Goal: Information Seeking & Learning: Learn about a topic

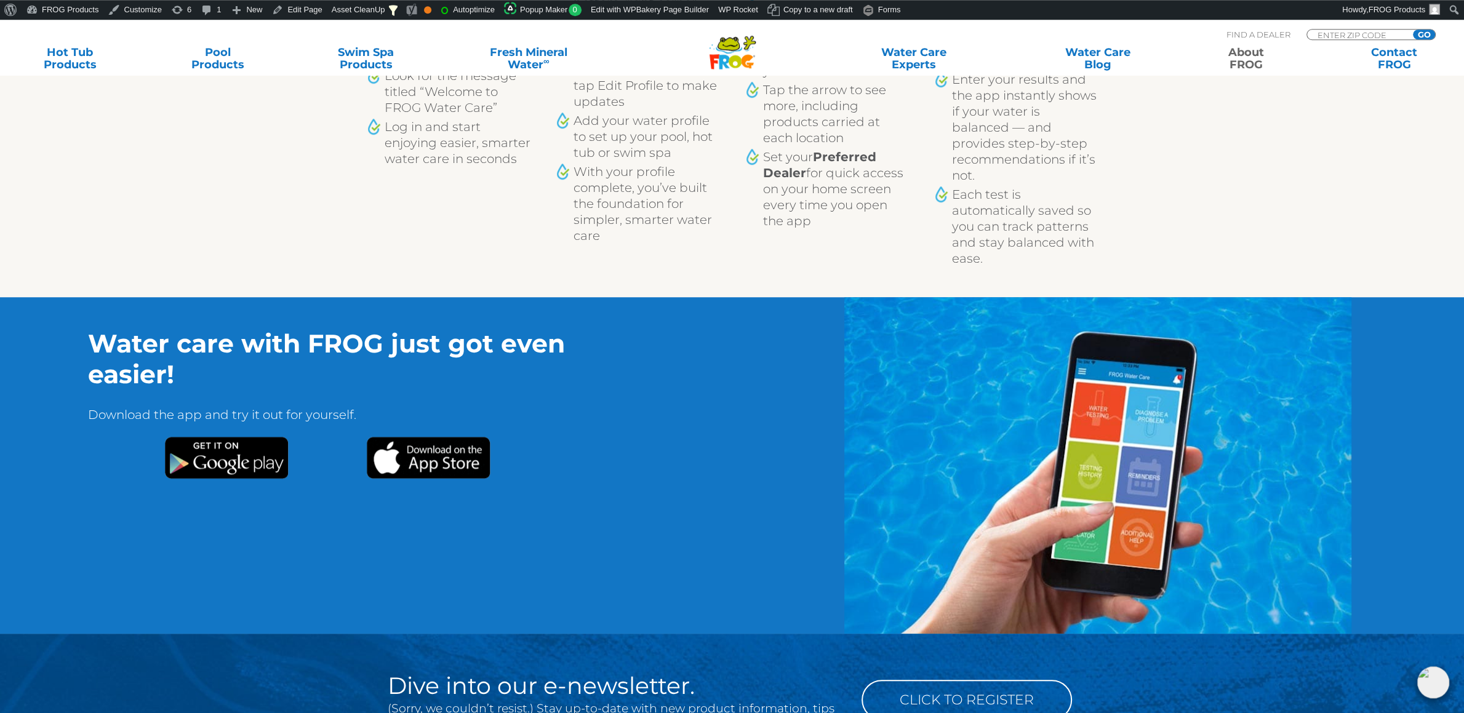
scroll to position [1118, 0]
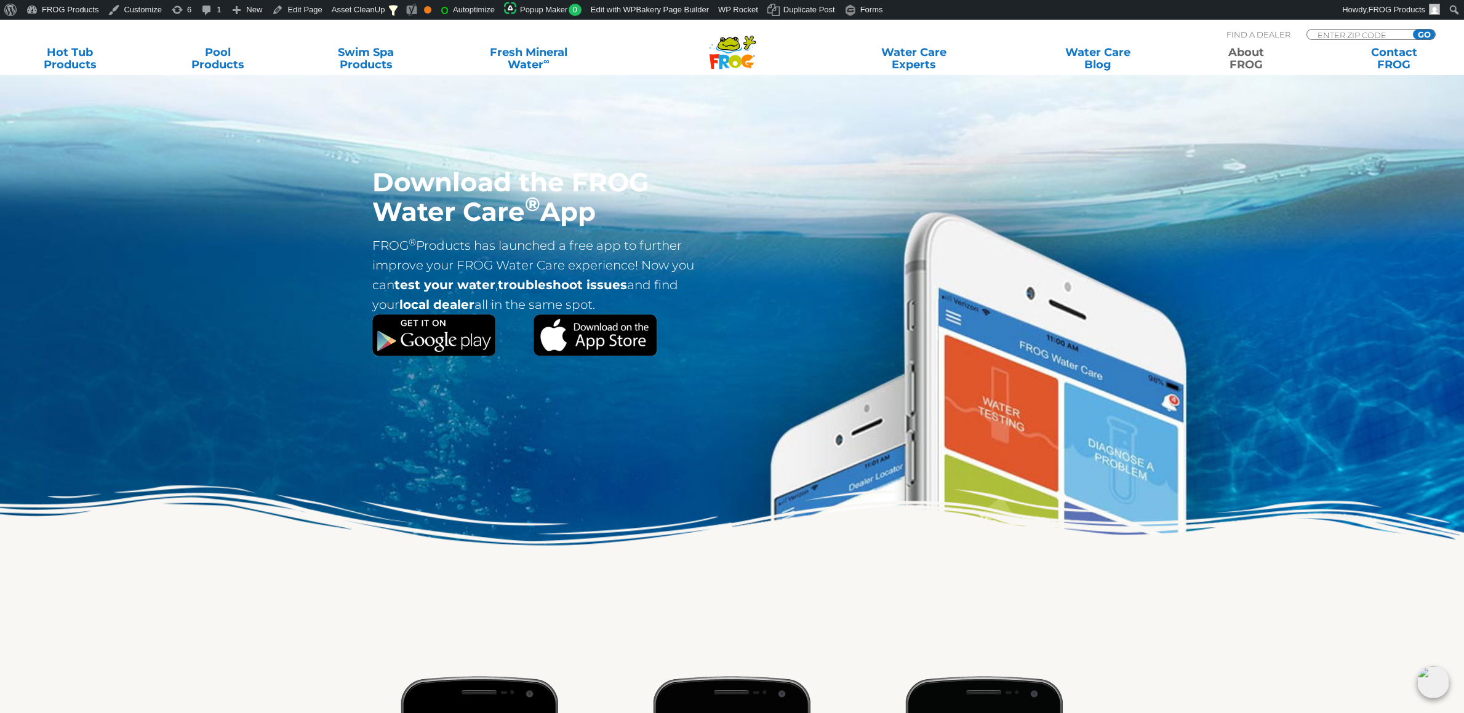
scroll to position [517, 0]
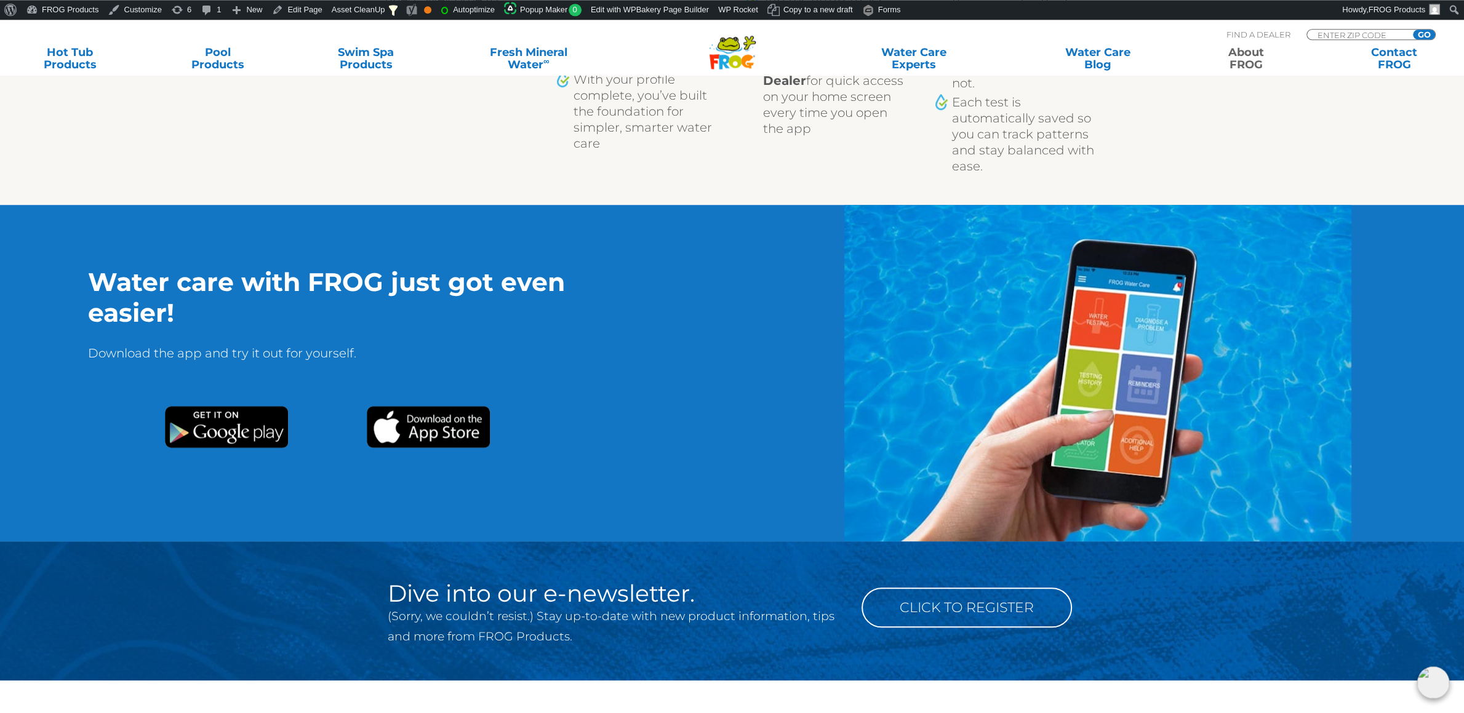
scroll to position [1152, 0]
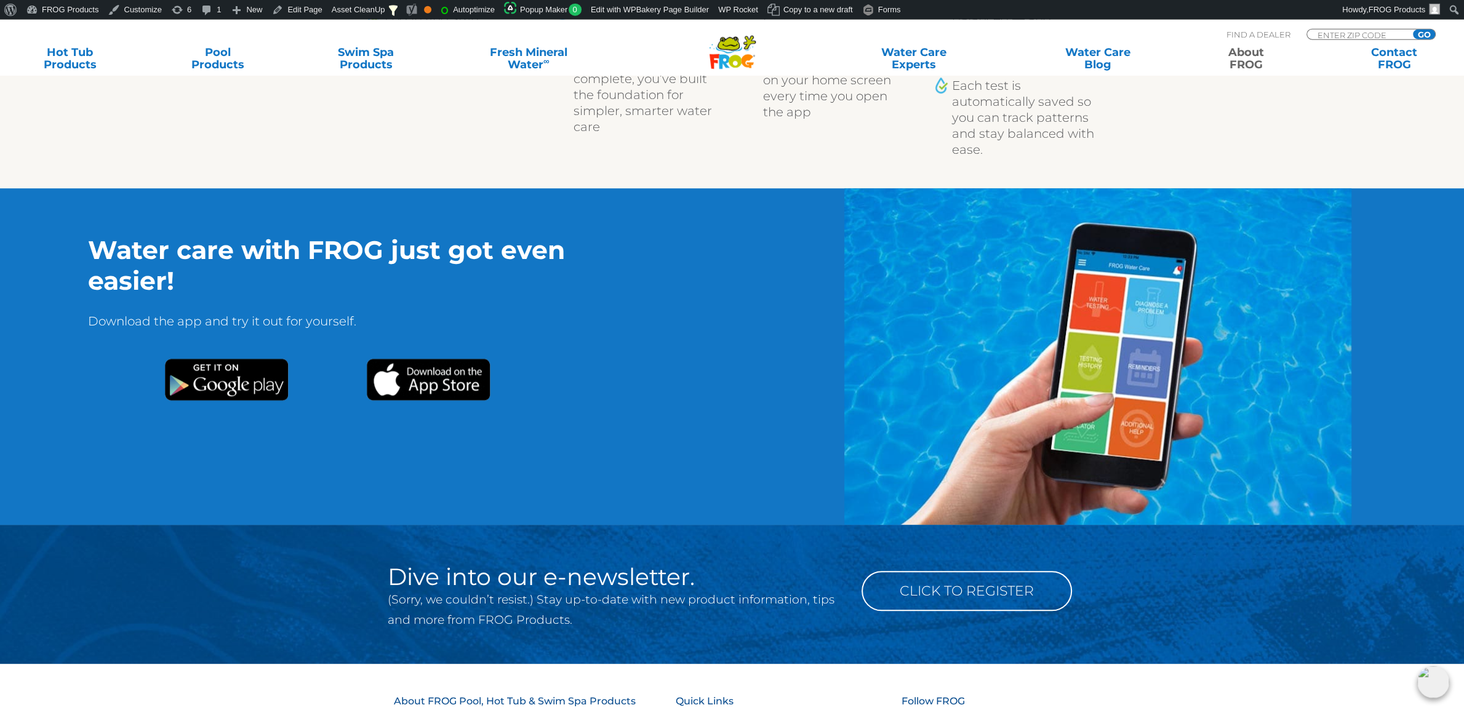
scroll to position [1163, 0]
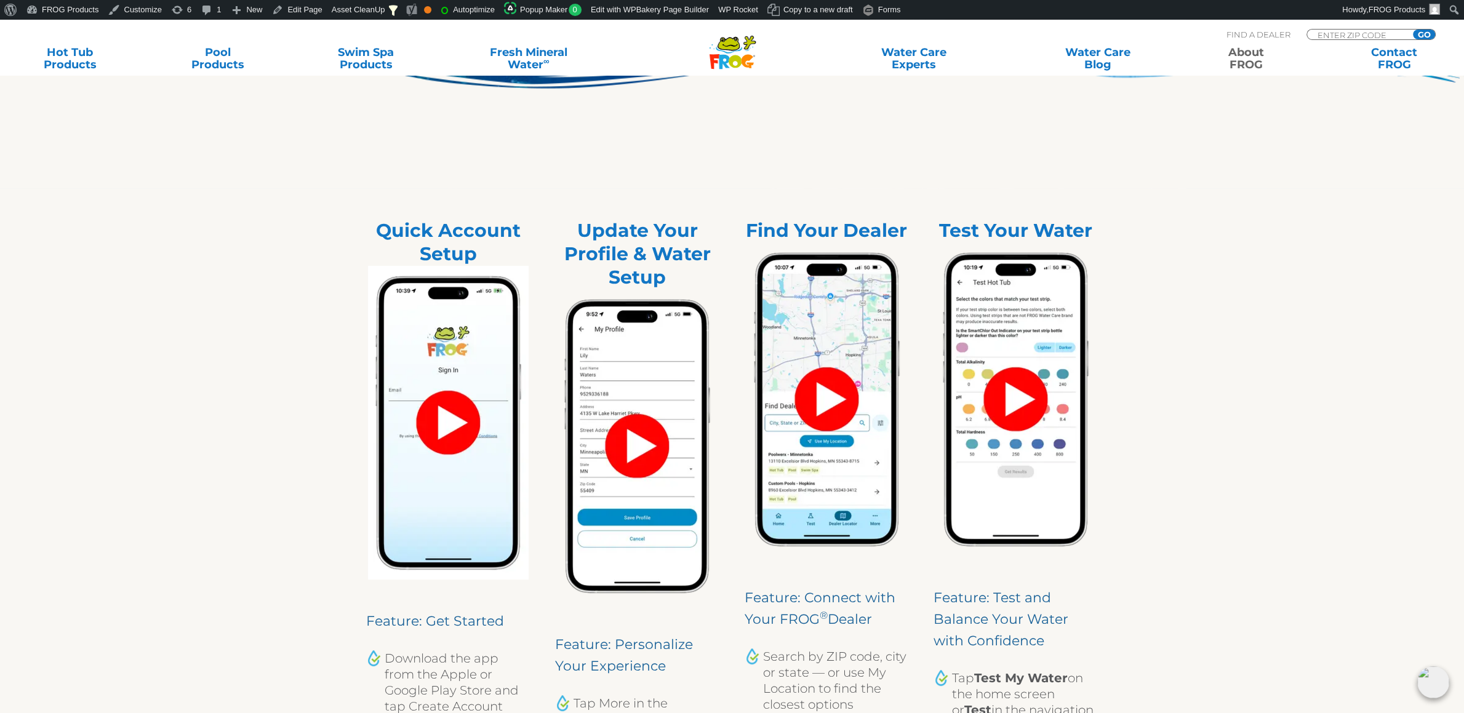
scroll to position [388, 0]
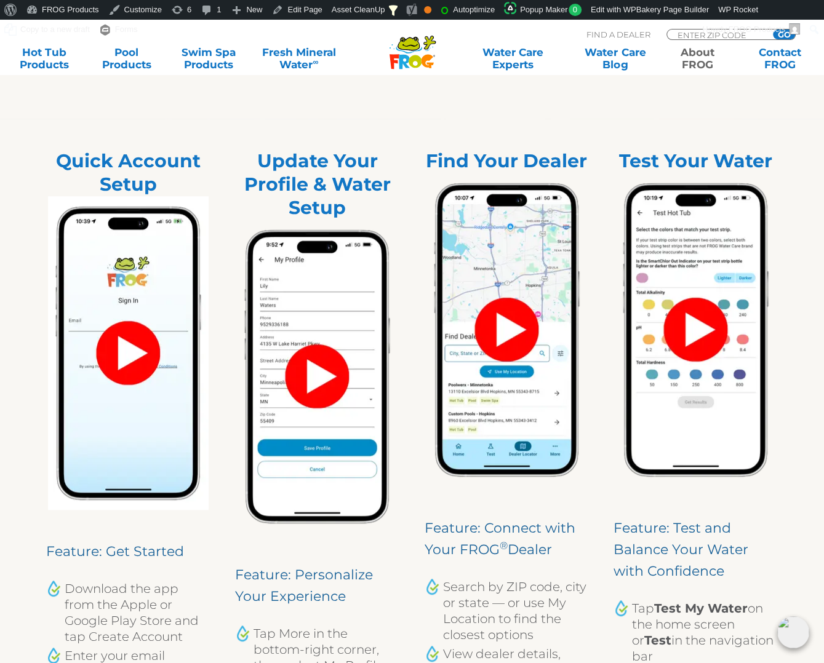
click at [788, 211] on div "Test Your Water Feature: Test and Balance Your Water with Confidence Tap Test M…" at bounding box center [696, 532] width 190 height 826
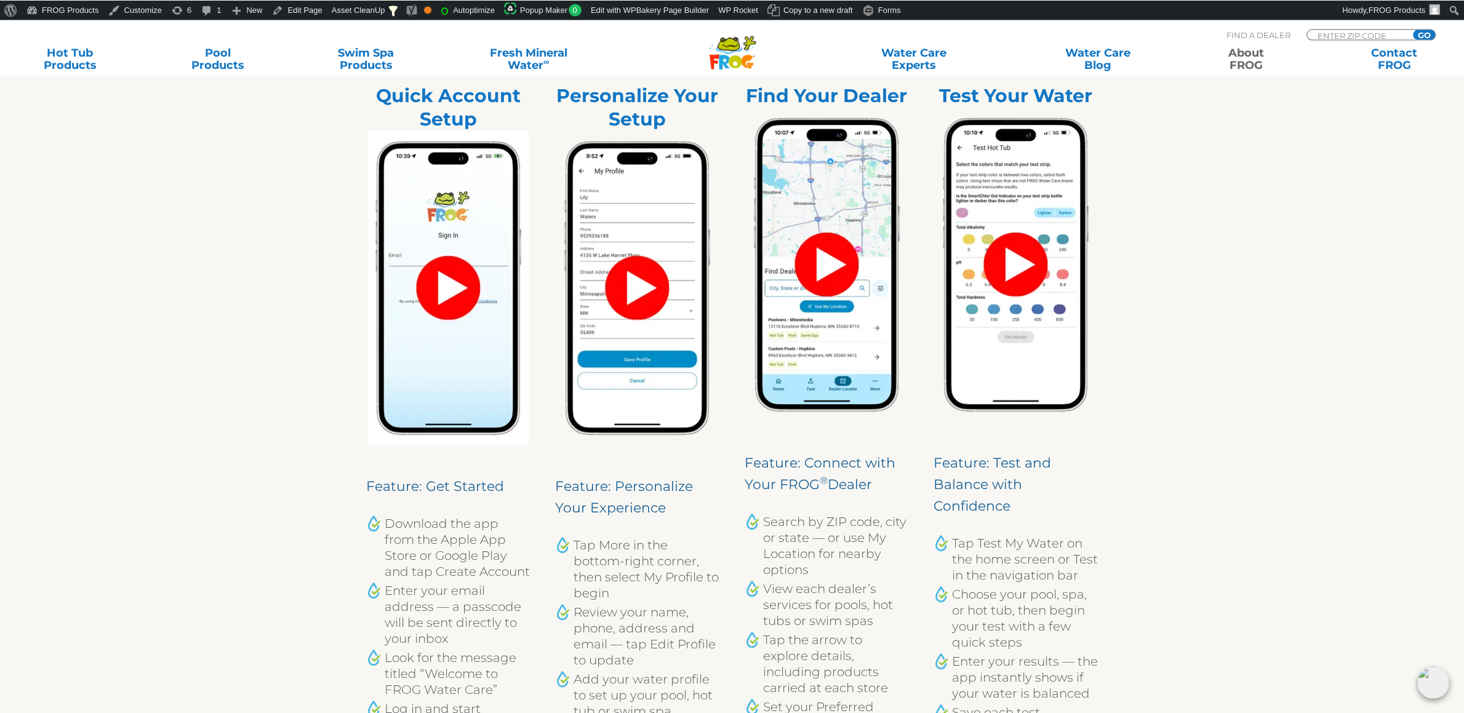
scroll to position [452, 0]
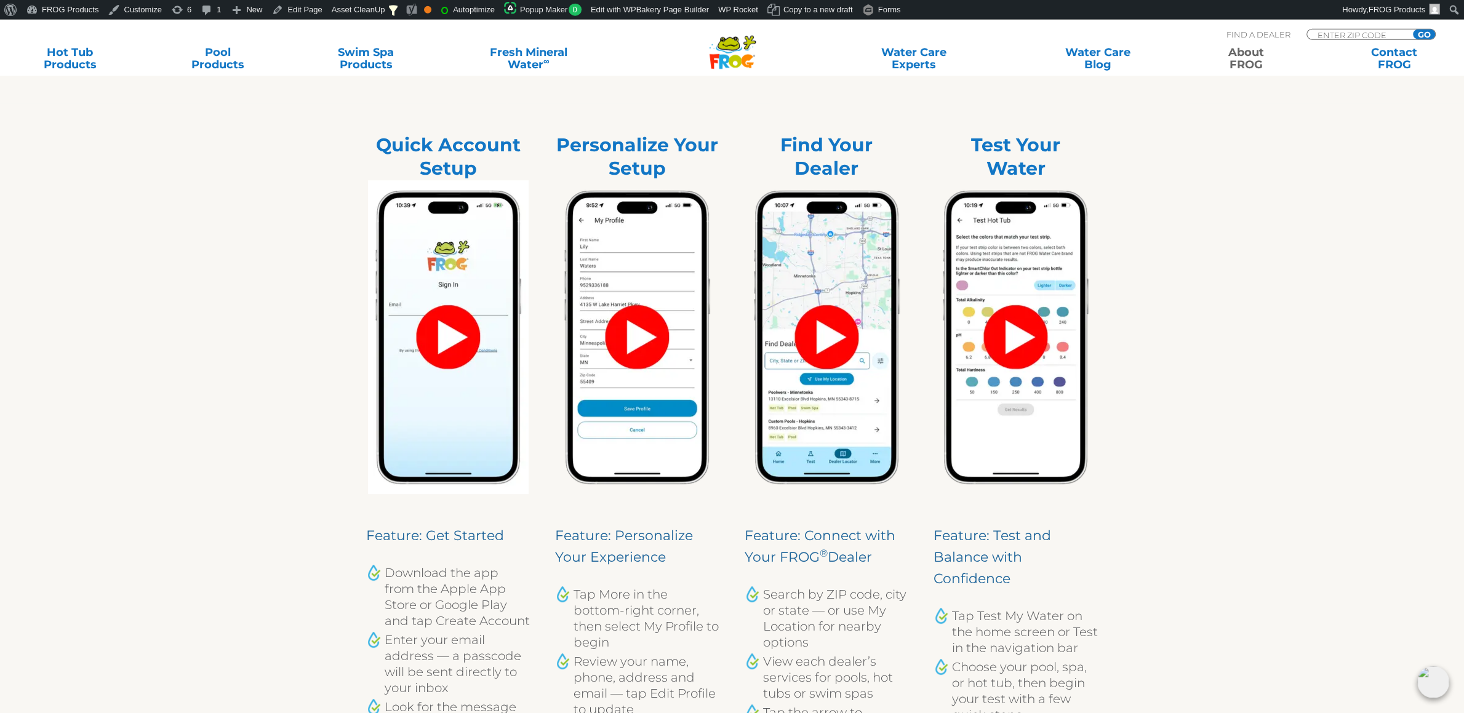
scroll to position [582, 0]
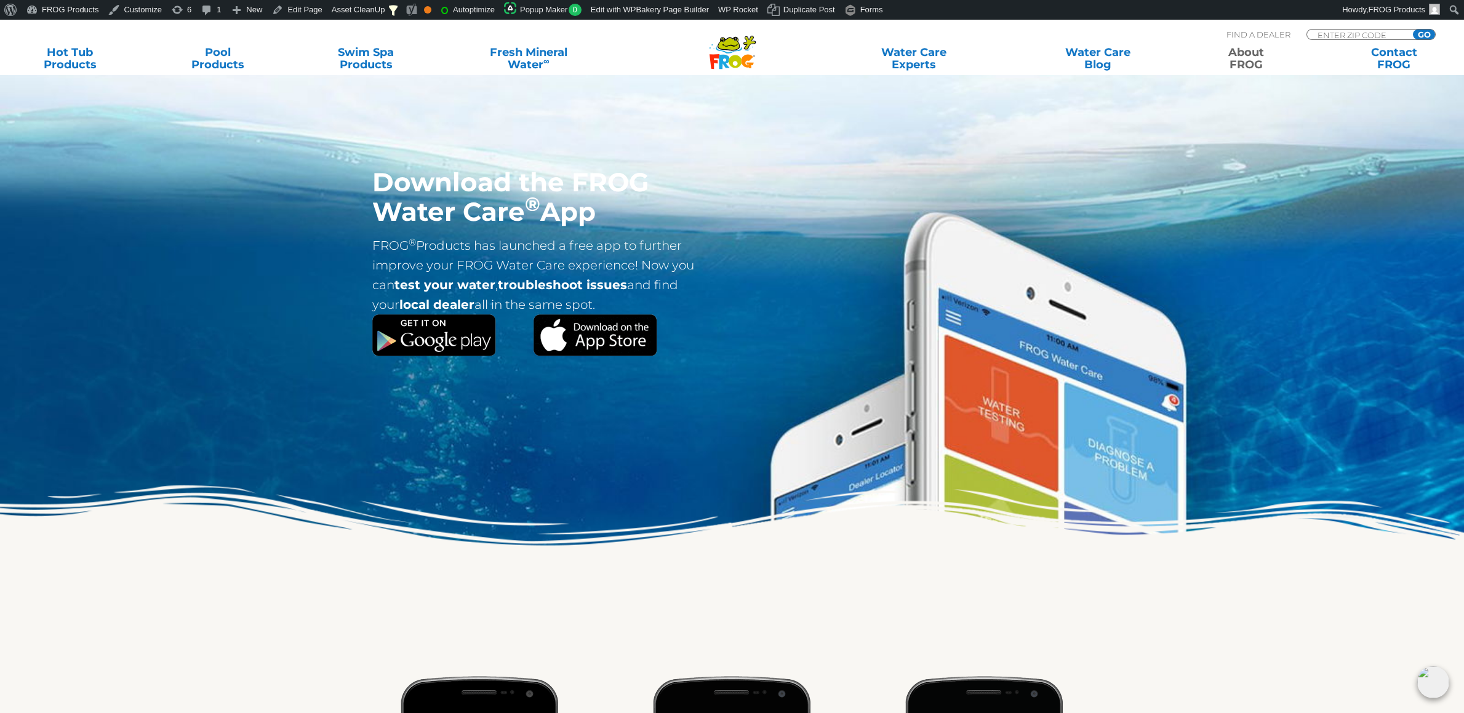
scroll to position [259, 0]
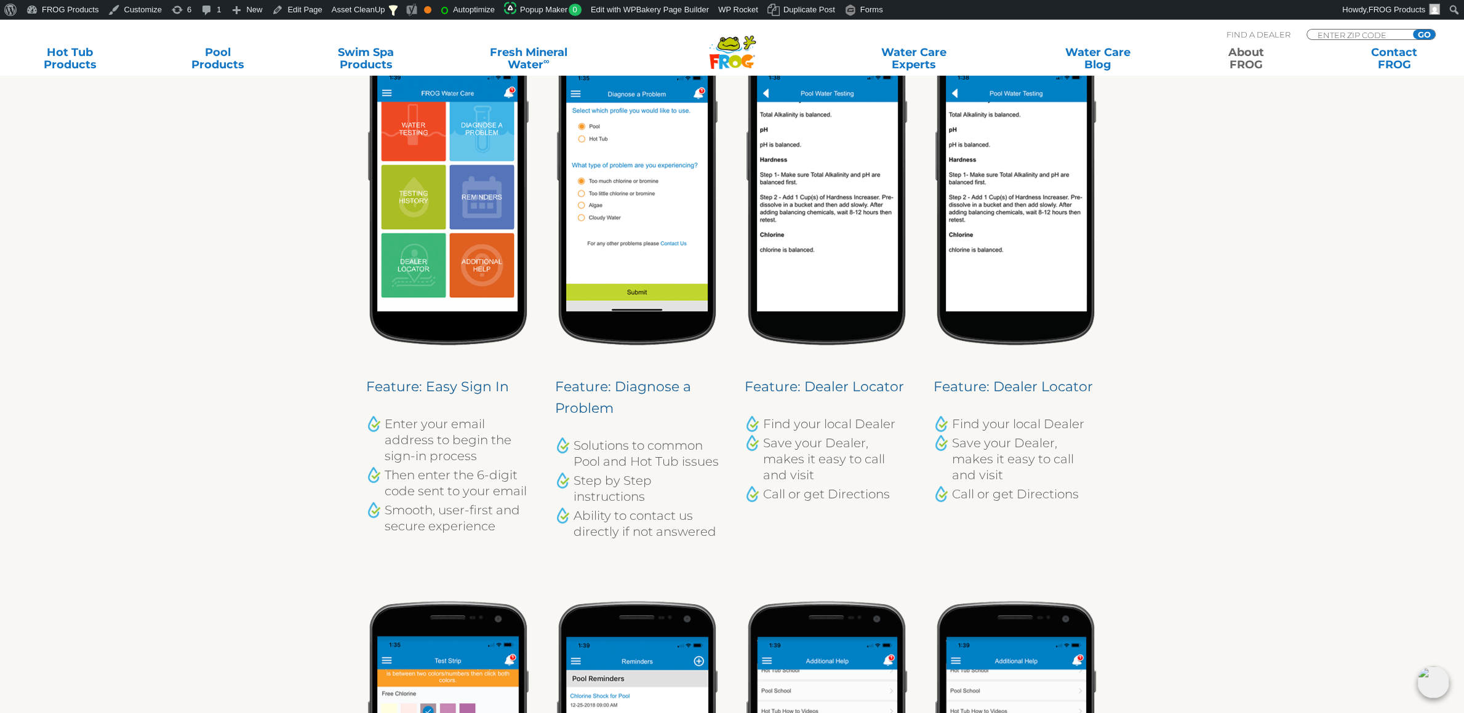
scroll to position [646, 0]
